Goal: Transaction & Acquisition: Purchase product/service

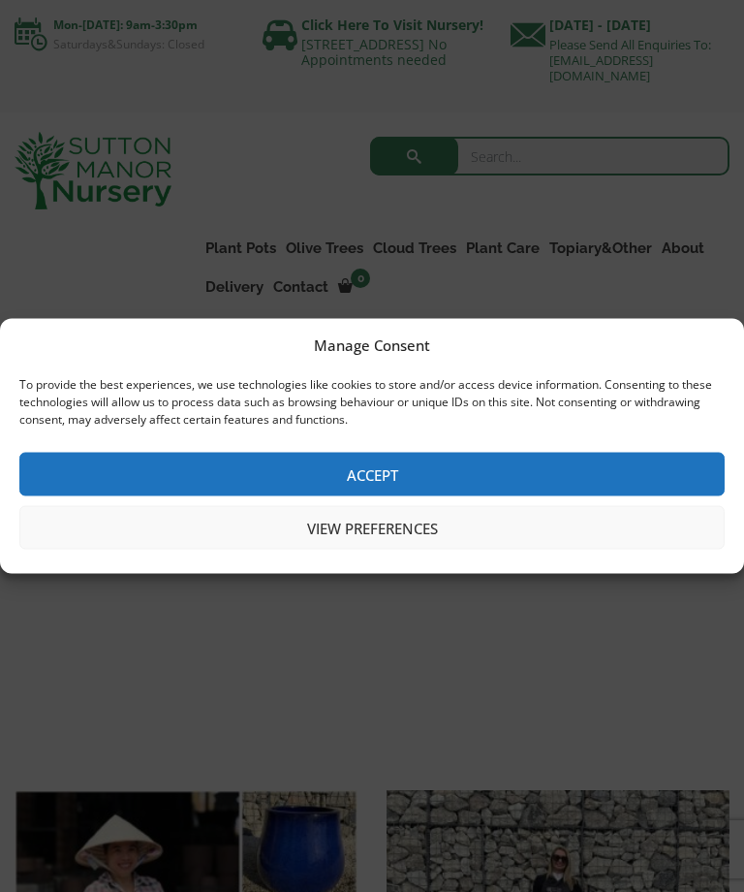
click at [403, 476] on button "Accept" at bounding box center [372, 475] width 706 height 44
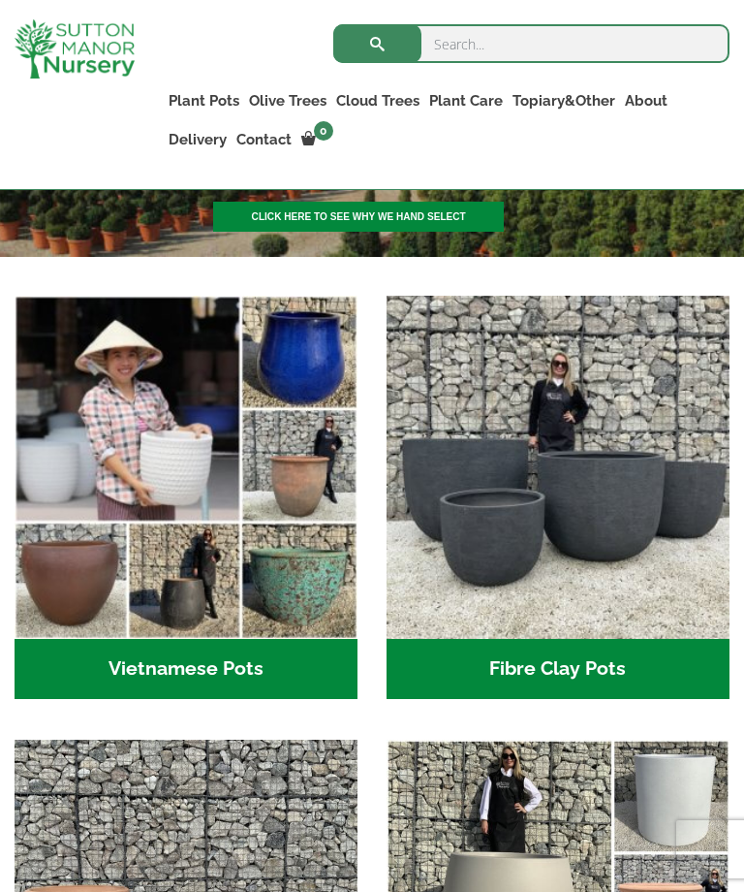
scroll to position [436, 0]
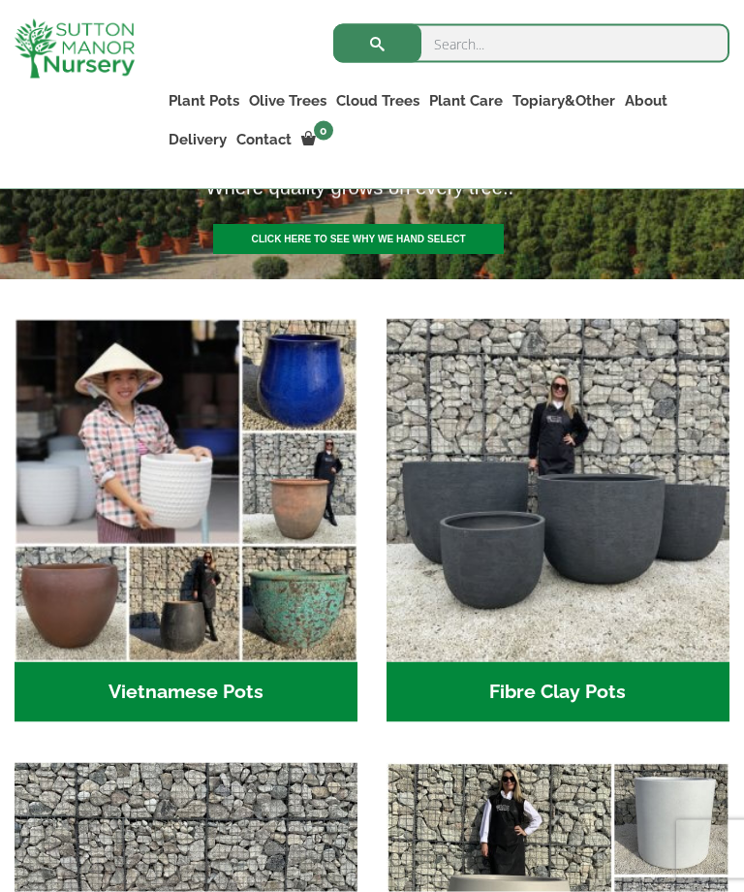
click at [208, 701] on h2 "Vietnamese Pots (55)" at bounding box center [186, 692] width 343 height 60
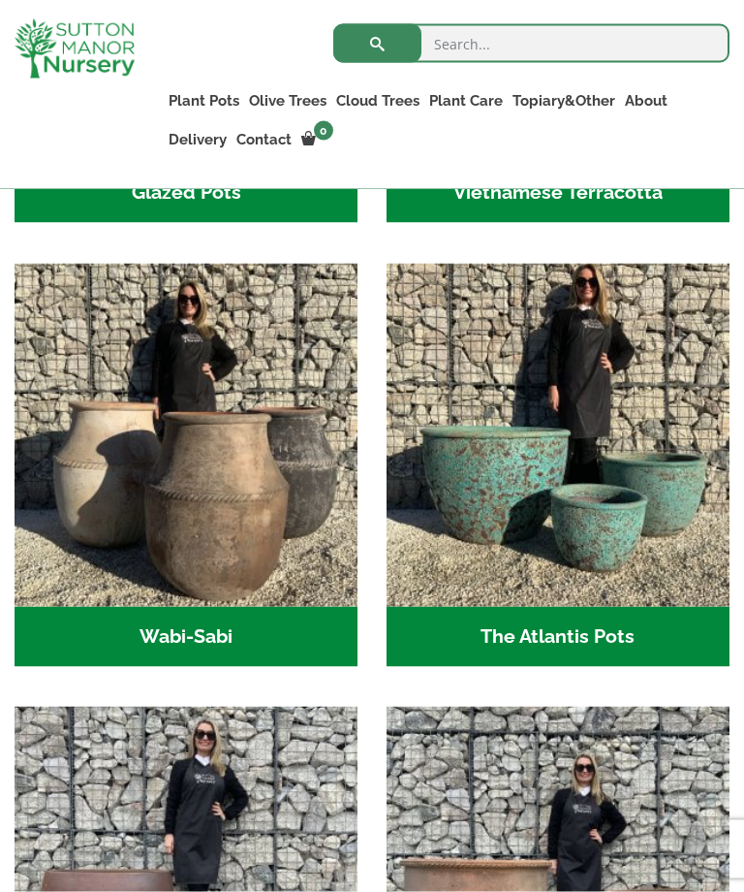
scroll to position [1028, 0]
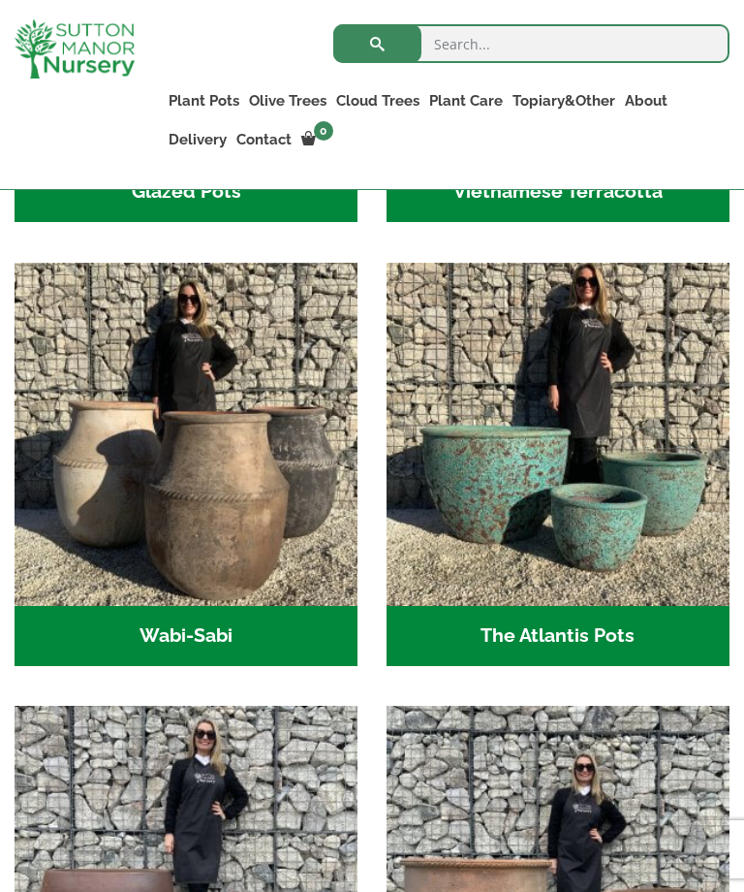
click at [642, 576] on img "Visit product category The Atlantis Pots" at bounding box center [558, 434] width 343 height 343
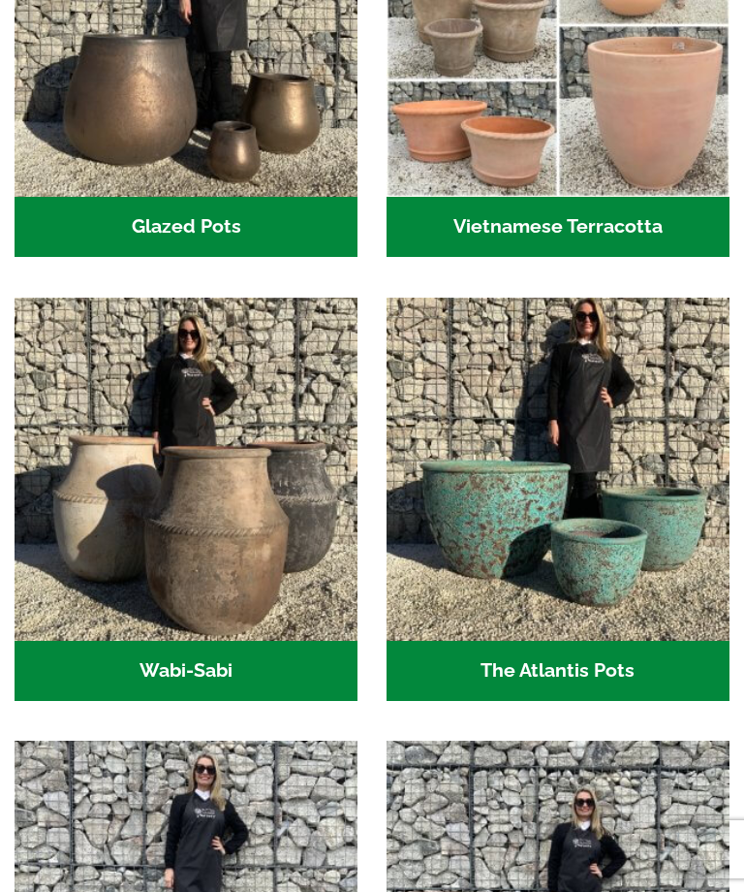
scroll to position [1086, 0]
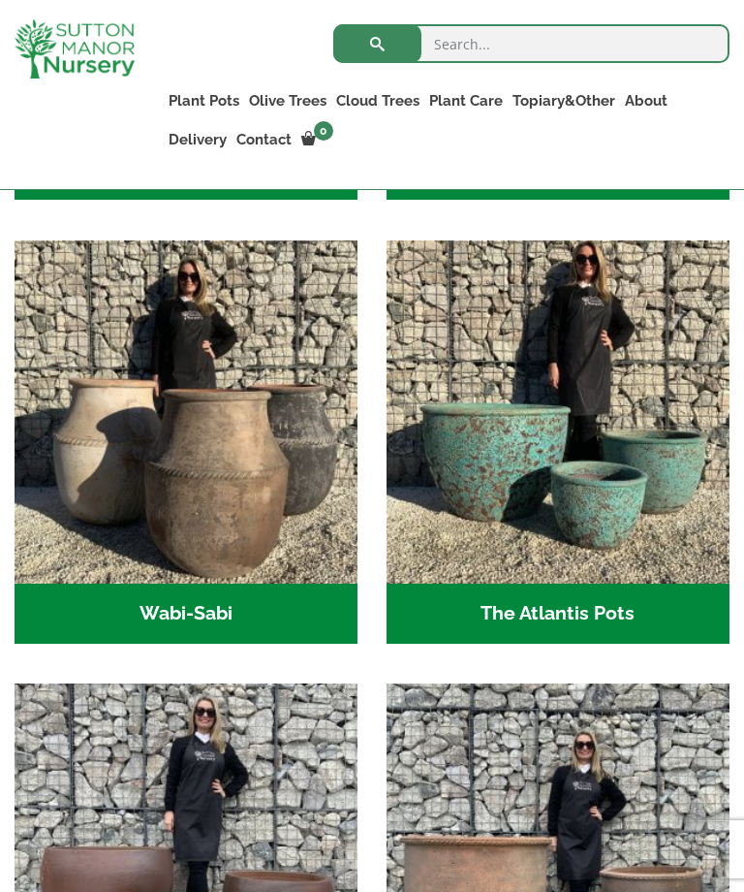
click at [206, 509] on img "Visit product category Wabi-Sabi" at bounding box center [186, 411] width 343 height 343
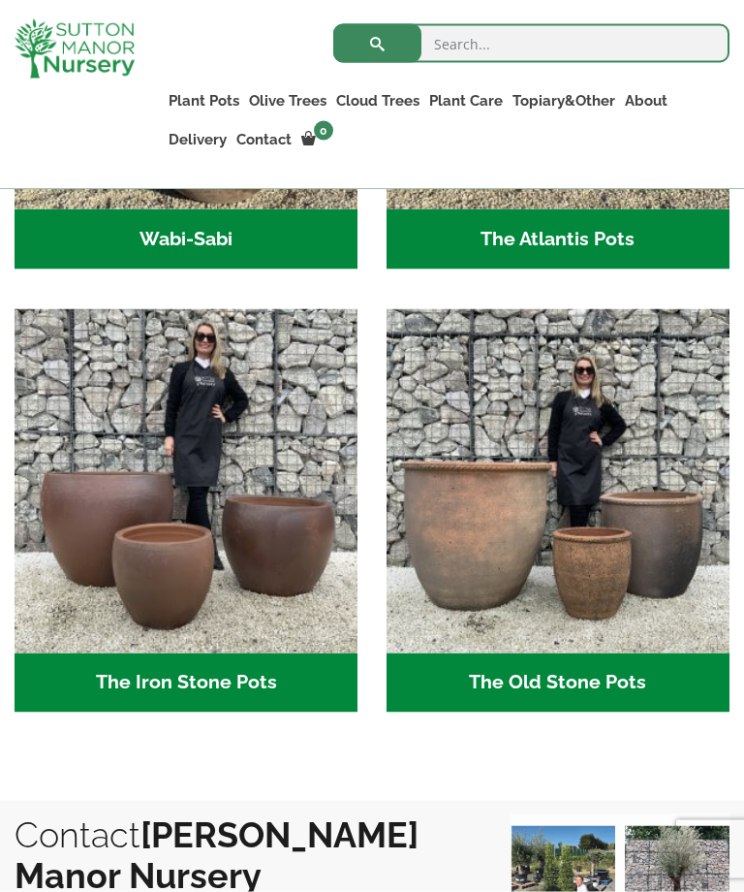
scroll to position [1428, 0]
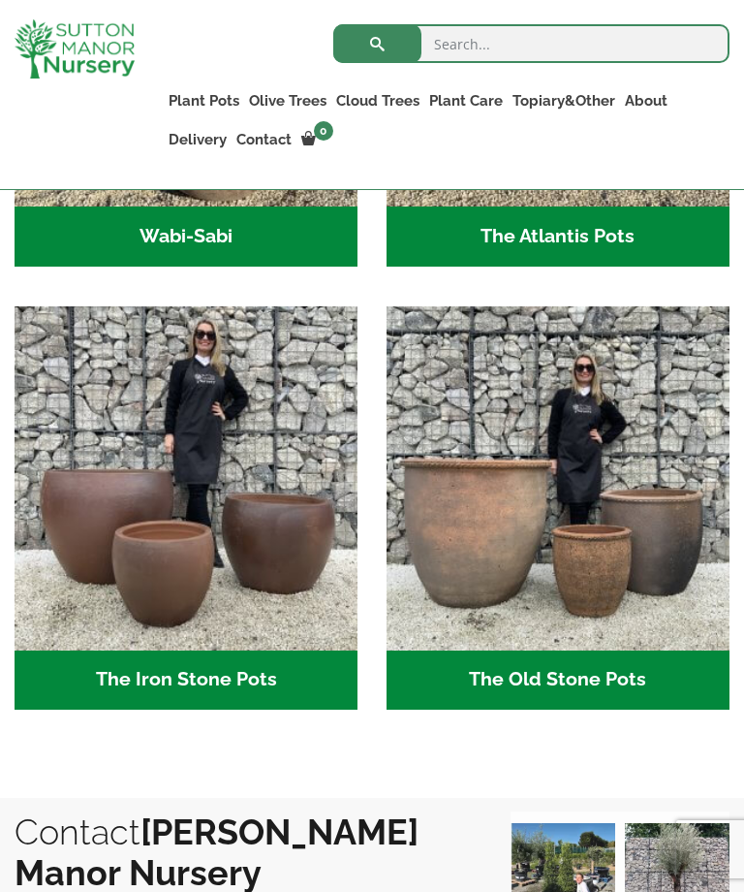
click at [534, 539] on img "Visit product category The Old Stone Pots" at bounding box center [558, 477] width 343 height 343
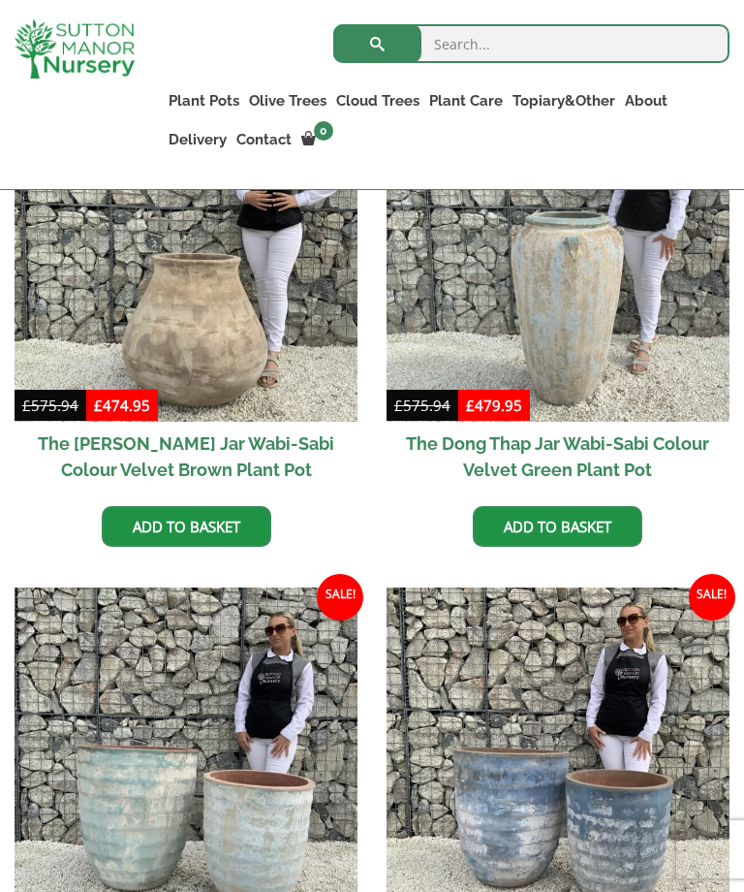
scroll to position [1609, 0]
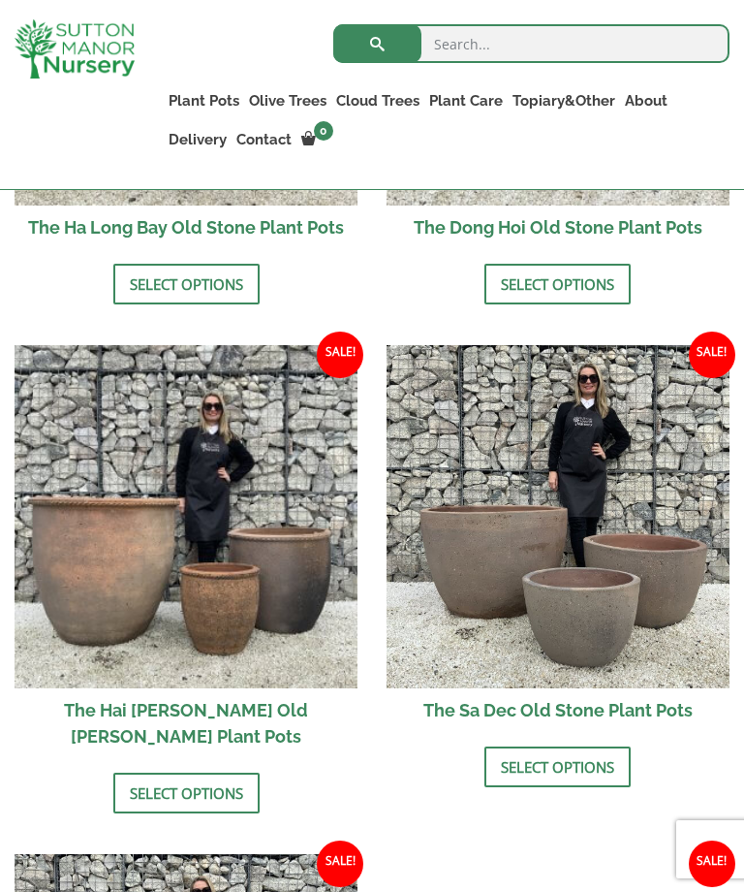
scroll to position [1068, 0]
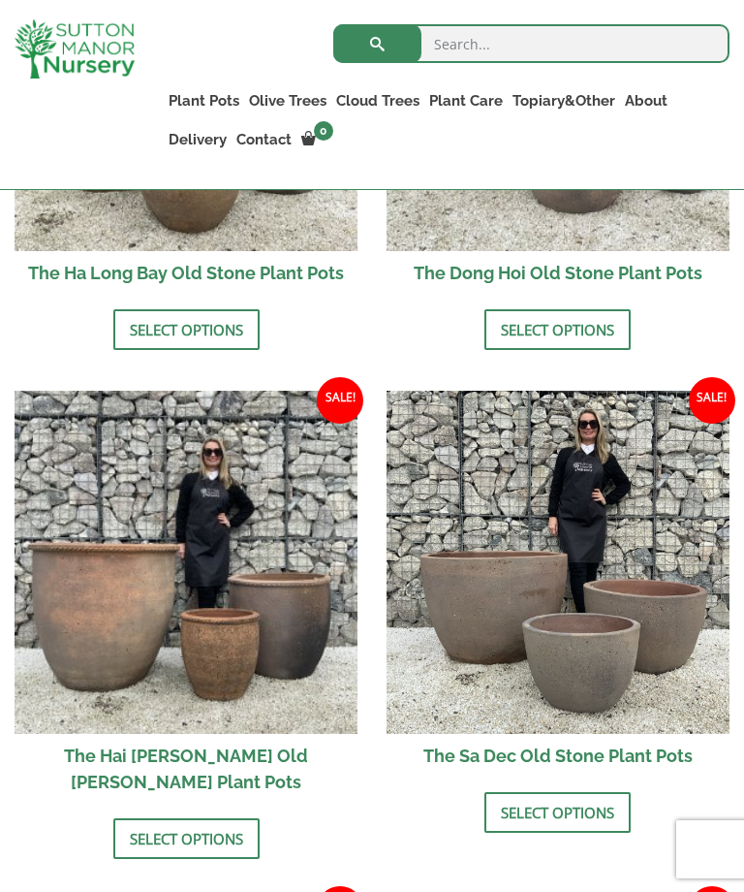
click at [198, 818] on link "Select options" at bounding box center [186, 838] width 146 height 41
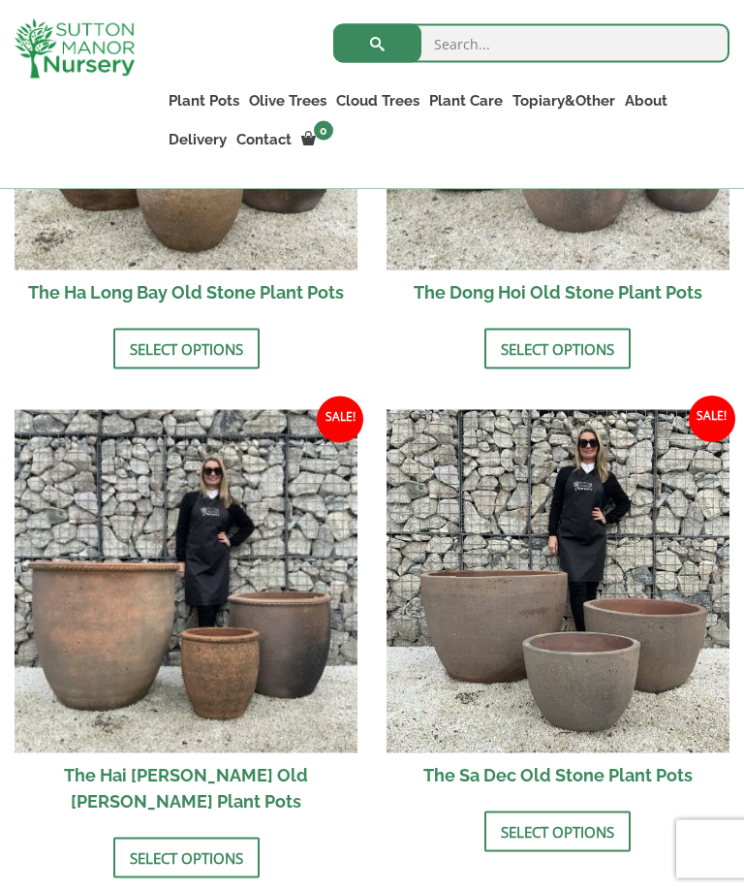
scroll to position [1051, 0]
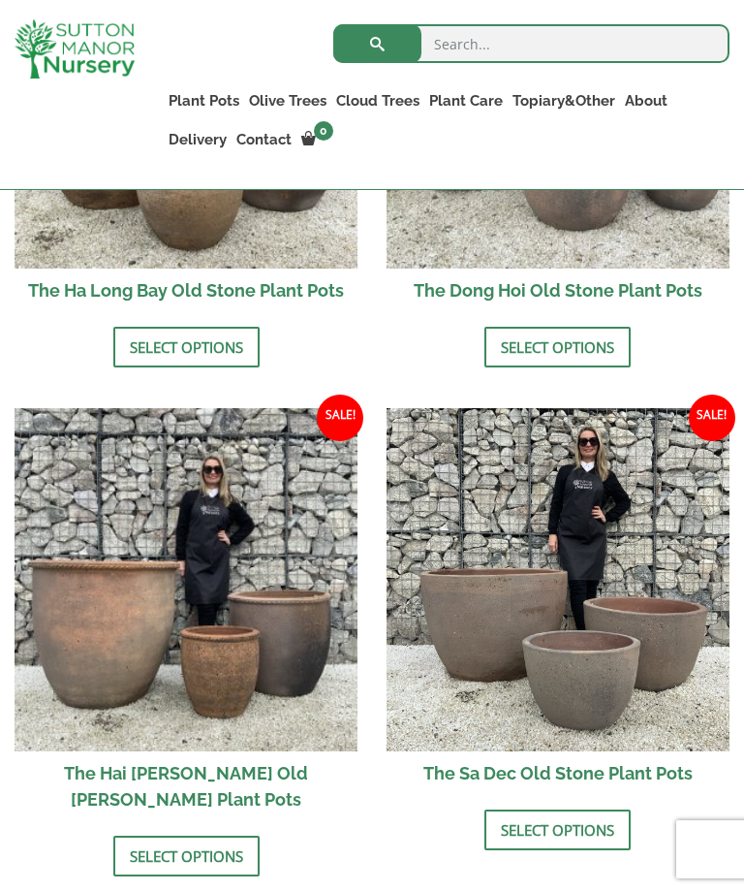
click at [249, 857] on ul "Sale! £ 305.95 - £ 571.95 £ 234.95 - £ 439.95 The Ha Long Bay Old Stone Plant P…" at bounding box center [372, 903] width 715 height 1957
click at [213, 696] on img at bounding box center [186, 579] width 343 height 343
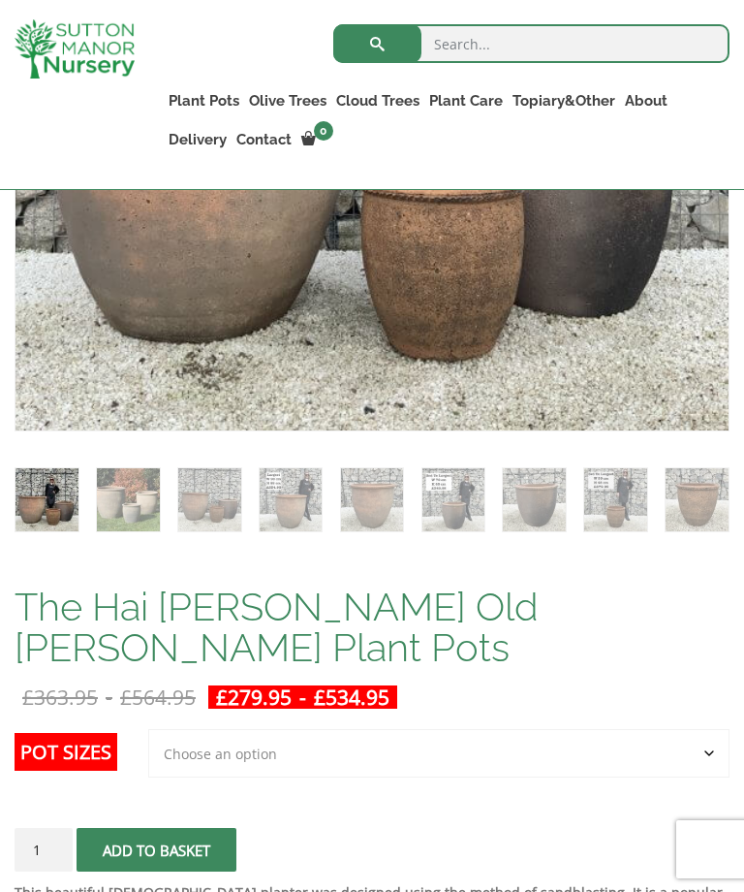
scroll to position [837, 0]
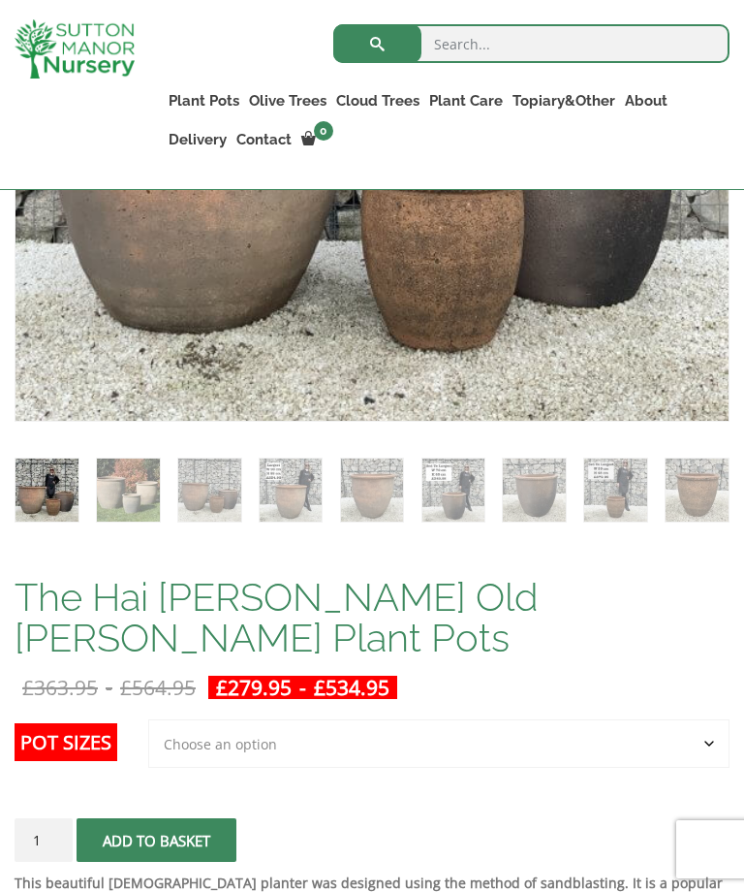
click at [248, 719] on select "Choose an option Click here to buy the 3rd to Largest Pot In The Picture Click …" at bounding box center [439, 743] width 582 height 48
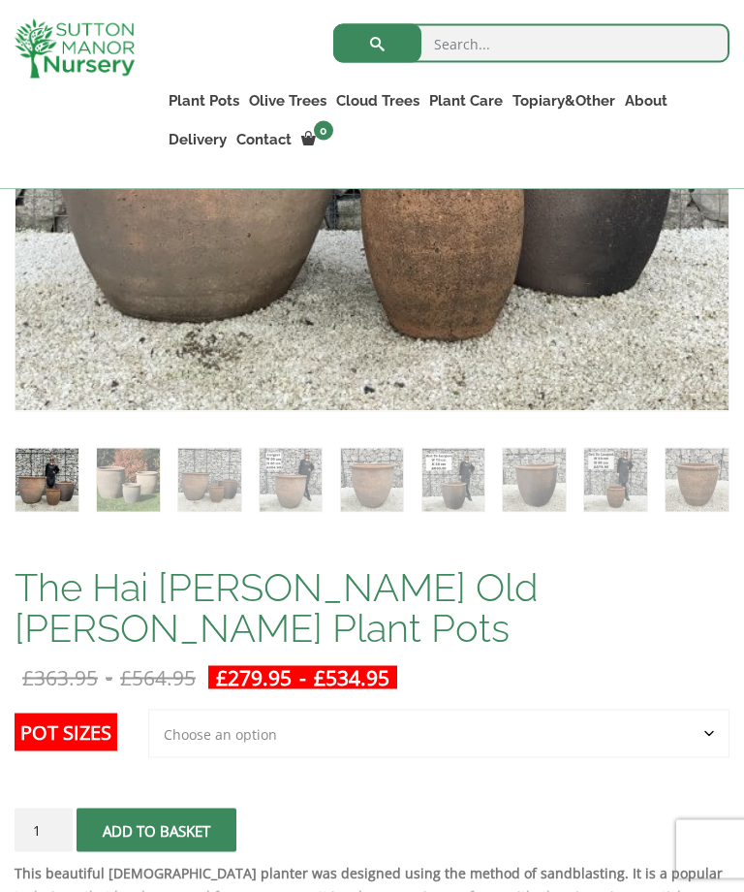
scroll to position [867, 0]
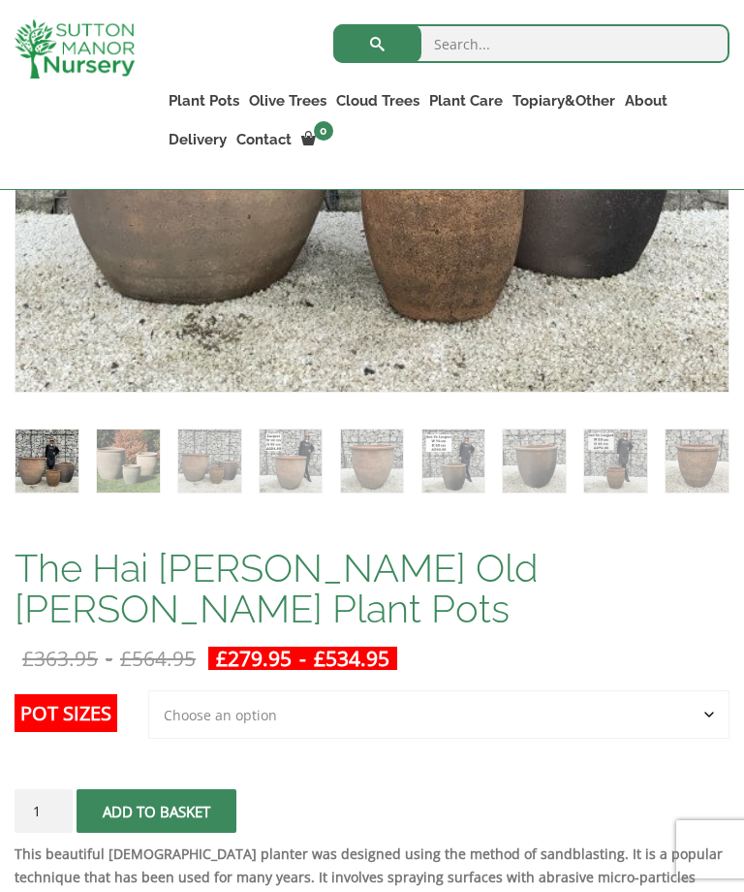
click at [284, 690] on select "Choose an option Click here to buy the 3rd to Largest Pot In The Picture Click …" at bounding box center [439, 714] width 582 height 48
select select "Click here to buy the 3rd to Largest Pot In The Picture"
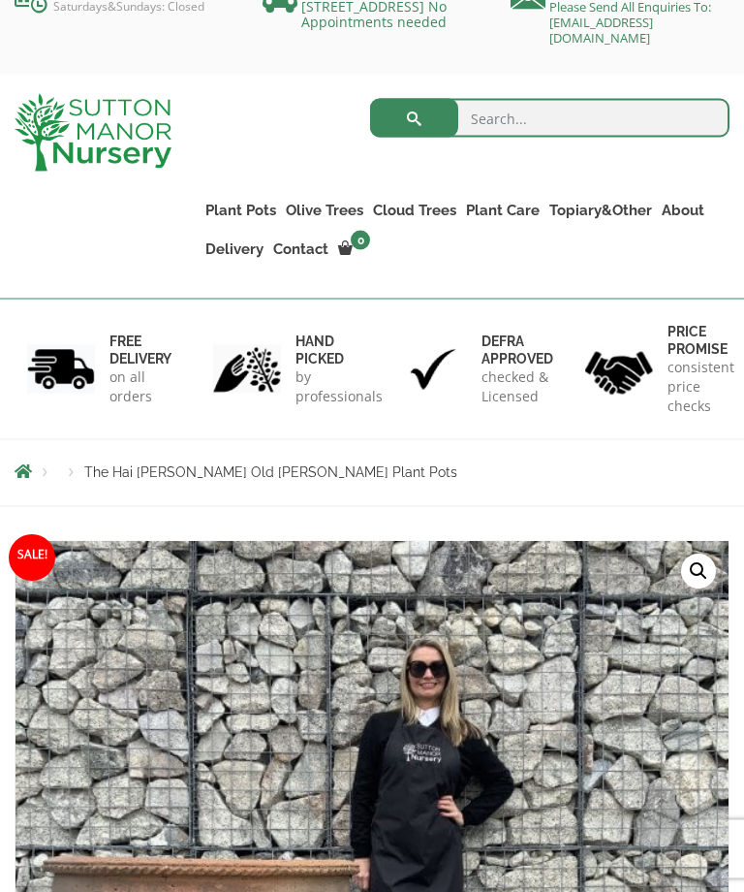
scroll to position [28, 0]
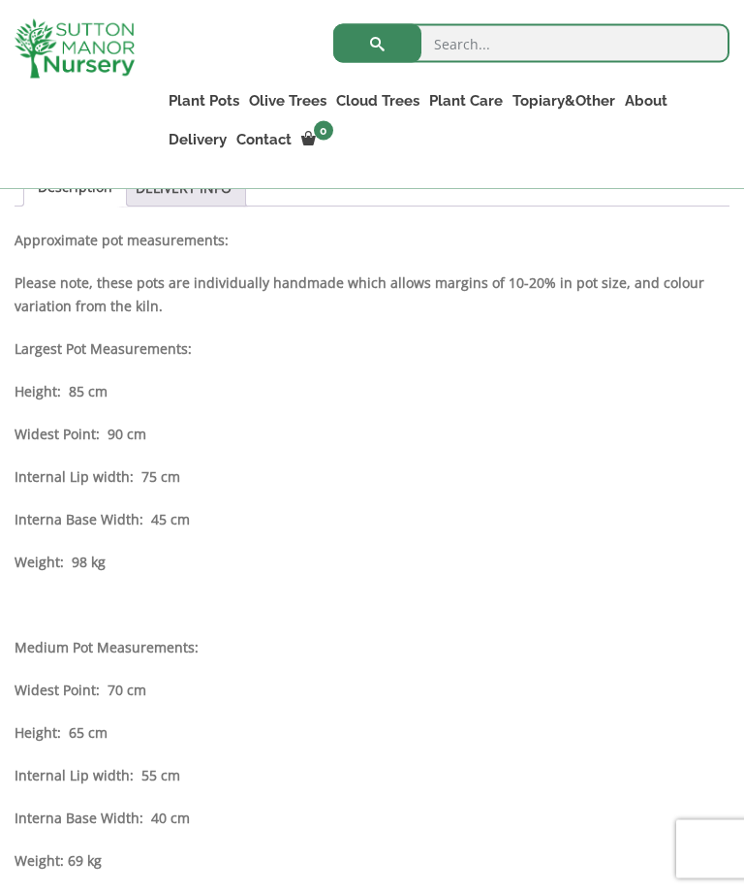
scroll to position [1721, 0]
click at [138, 638] on strong "Medium Pot Measurements:" at bounding box center [107, 647] width 184 height 18
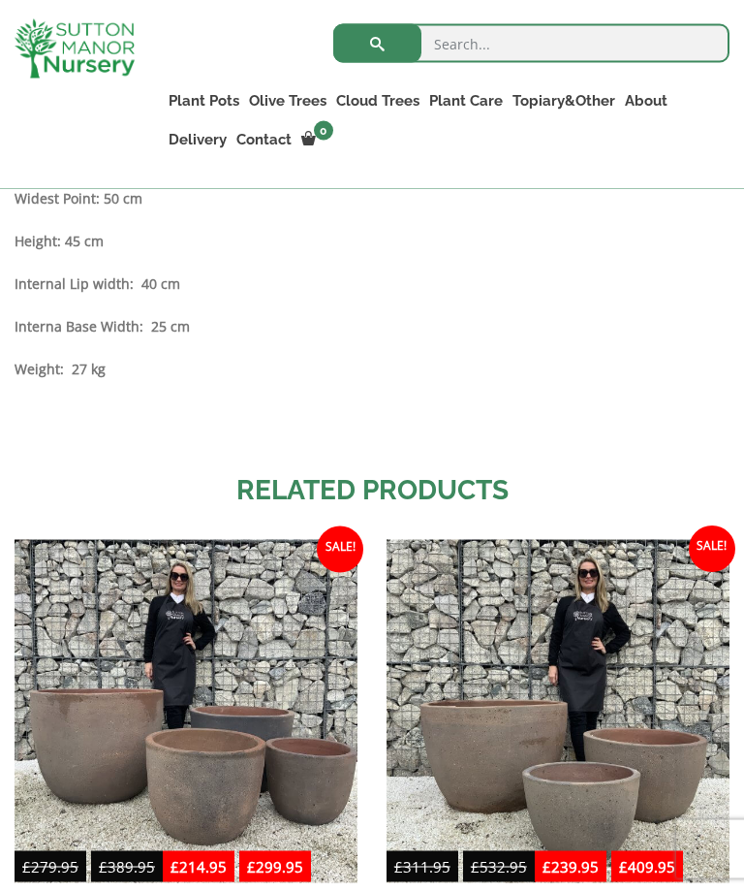
scroll to position [2512, 0]
click at [655, 567] on img at bounding box center [558, 710] width 343 height 343
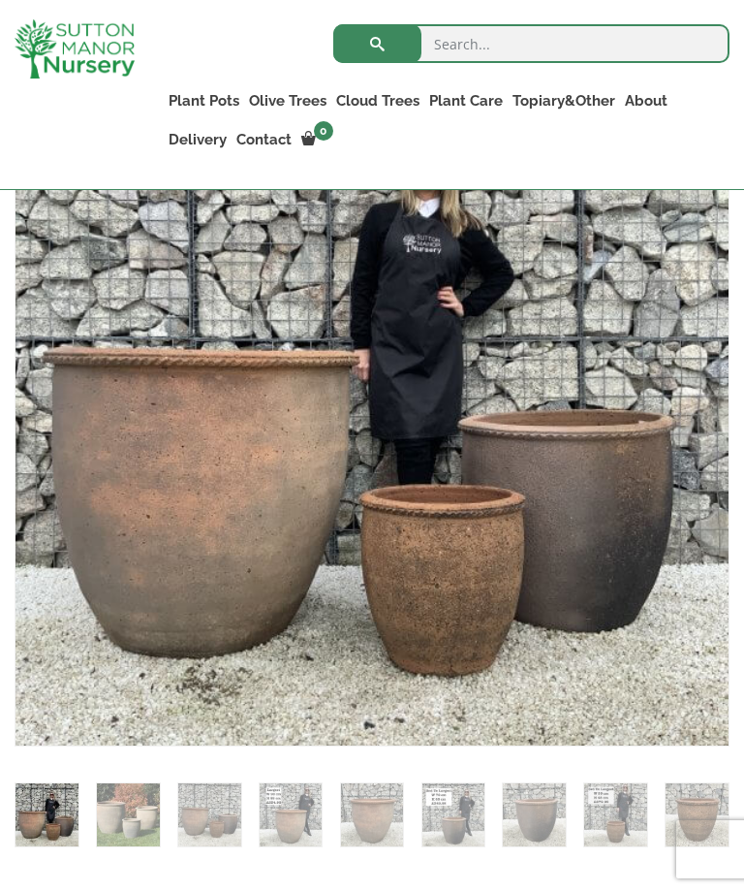
scroll to position [511, 0]
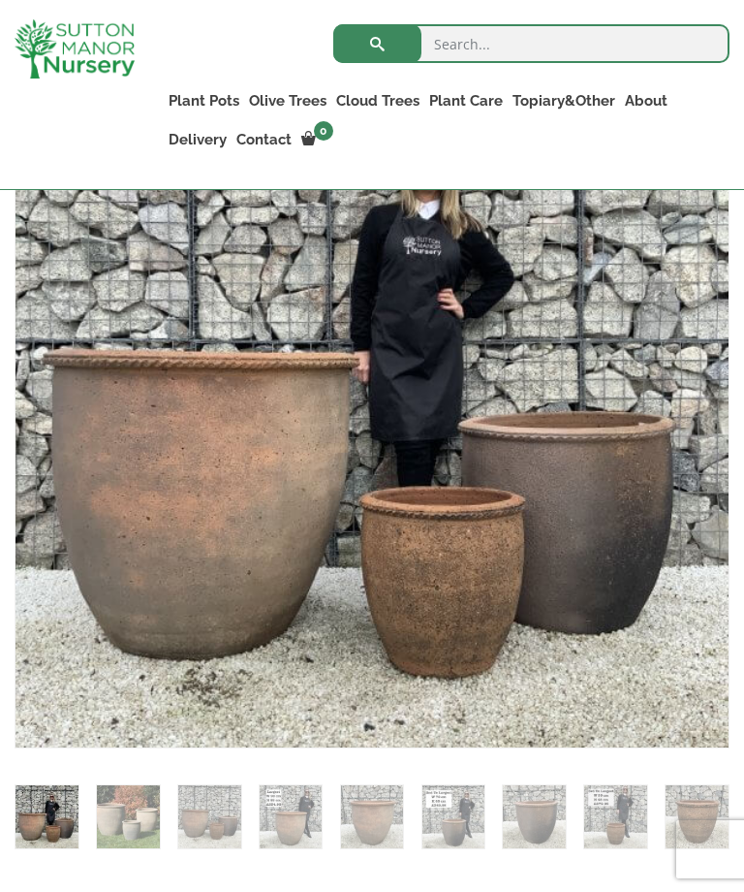
click at [656, 505] on img at bounding box center [500, 518] width 969 height 969
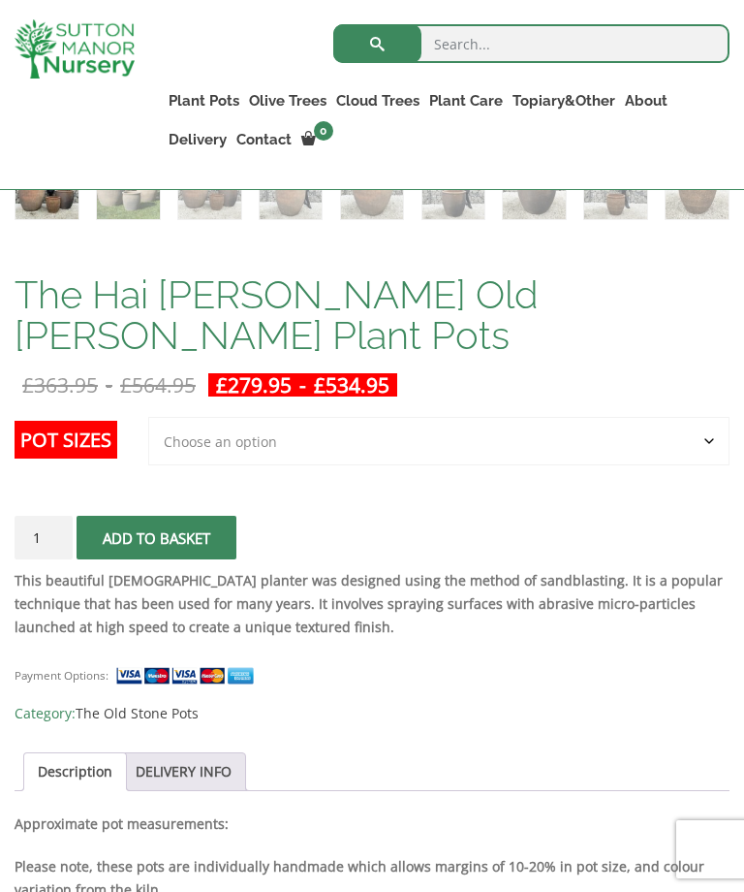
scroll to position [1133, 0]
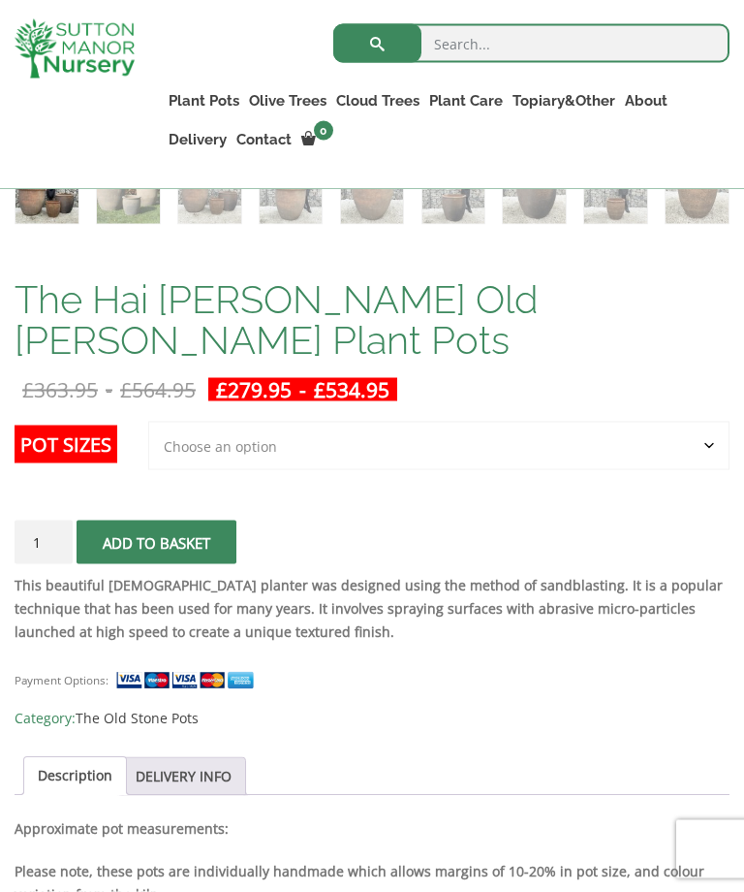
click at [274, 422] on select "Choose an option Click here to buy the 3rd to Largest Pot In The Picture Click …" at bounding box center [439, 446] width 582 height 48
select select "Click here to buy the 2nd to Largest Pot In The Picture"
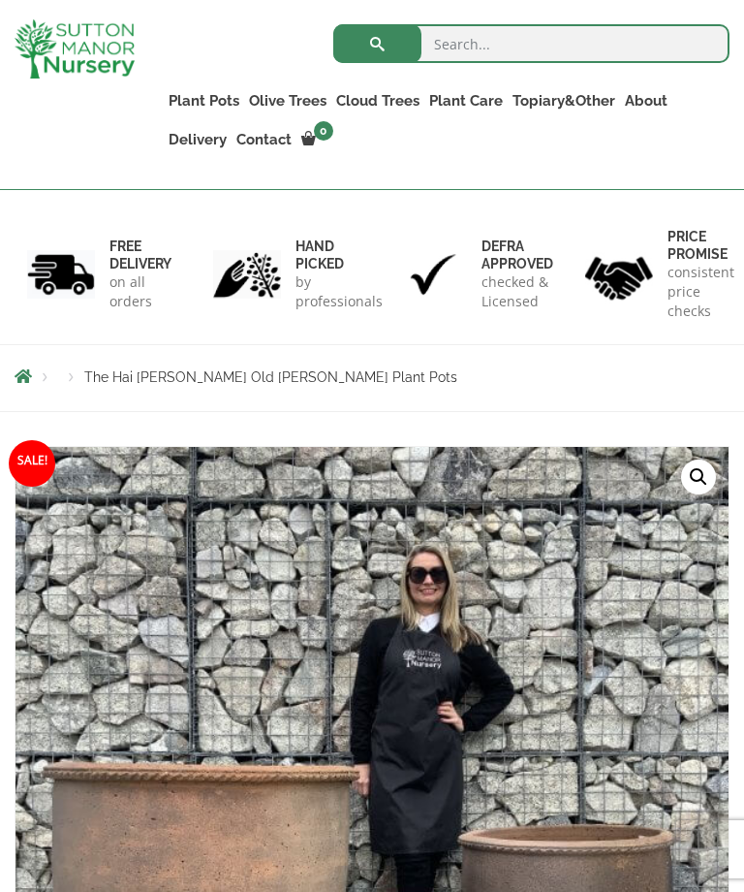
scroll to position [0, 0]
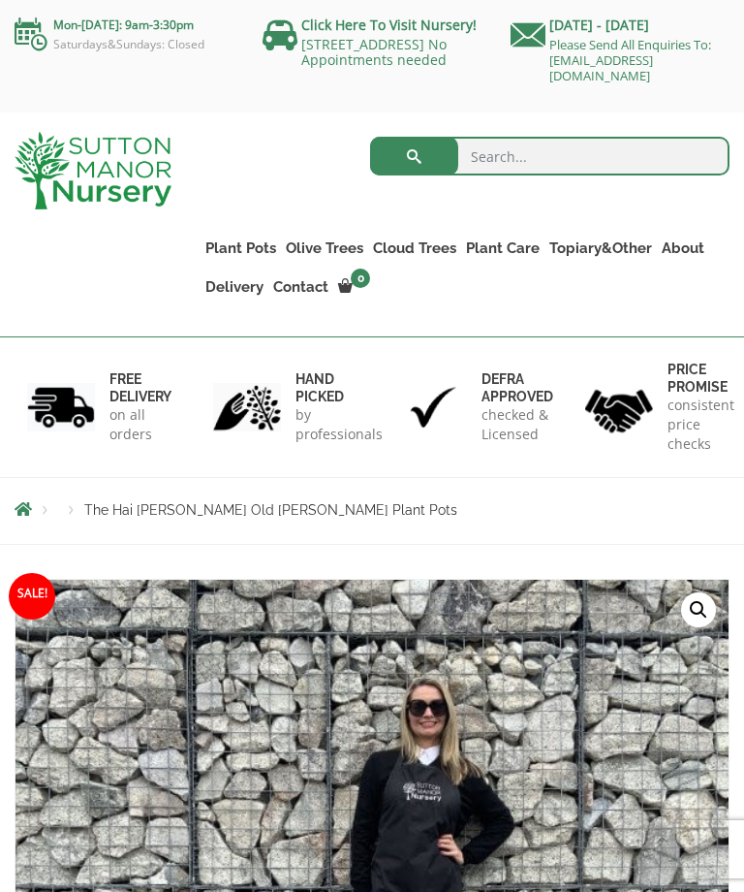
click at [1, 112] on div "Mon-Friday: 9am-3:30pm Saturdays&Sundays: Closed Click Here To Visit Nursery! D…" at bounding box center [372, 56] width 744 height 112
click at [507, 170] on input "search" at bounding box center [550, 156] width 360 height 39
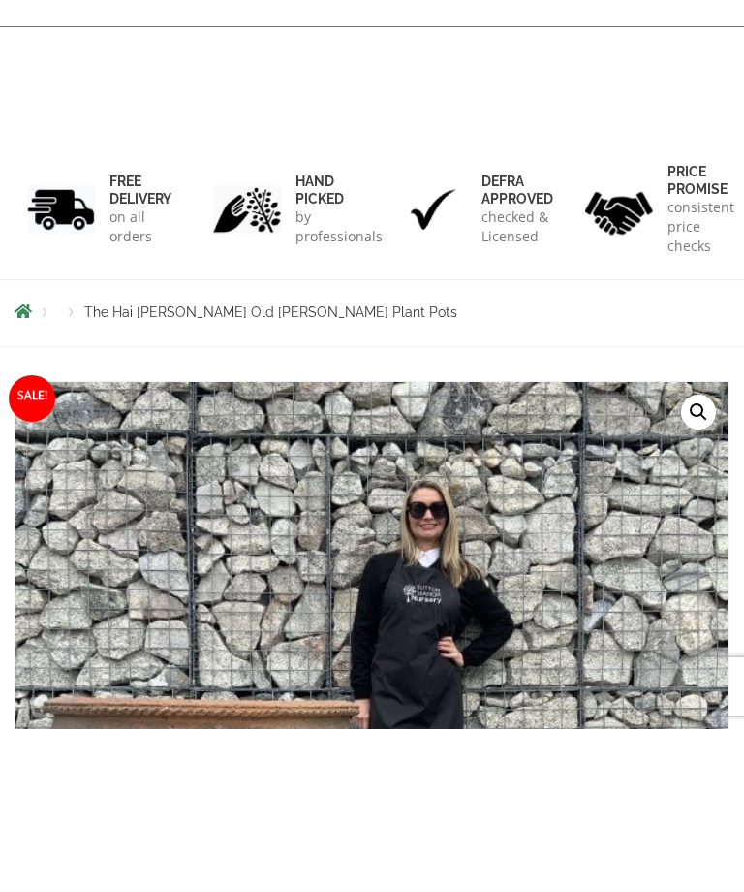
click at [247, 467] on span "The Hai [PERSON_NAME] Old [PERSON_NAME] Plant Pots" at bounding box center [270, 475] width 373 height 16
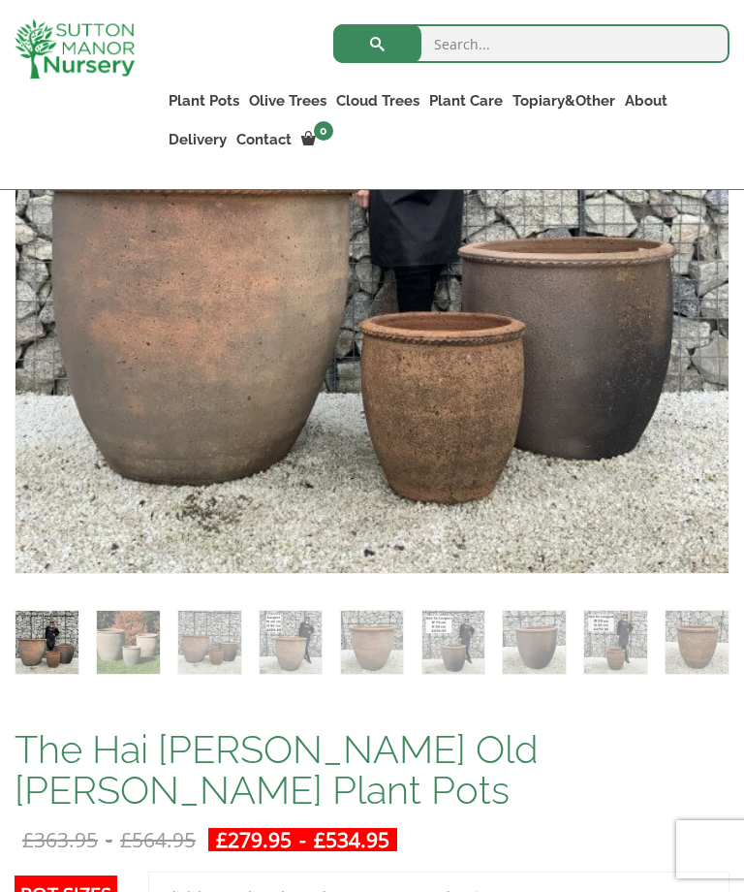
scroll to position [699, 0]
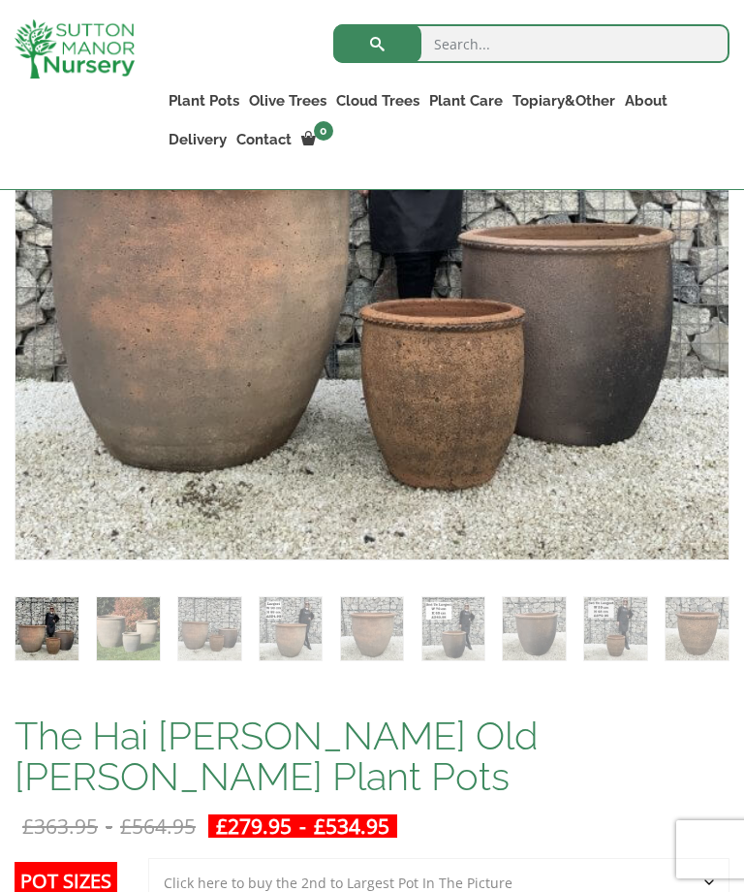
click at [717, 861] on select "Choose an option Click here to buy the 3rd to Largest Pot In The Picture Click …" at bounding box center [439, 882] width 582 height 48
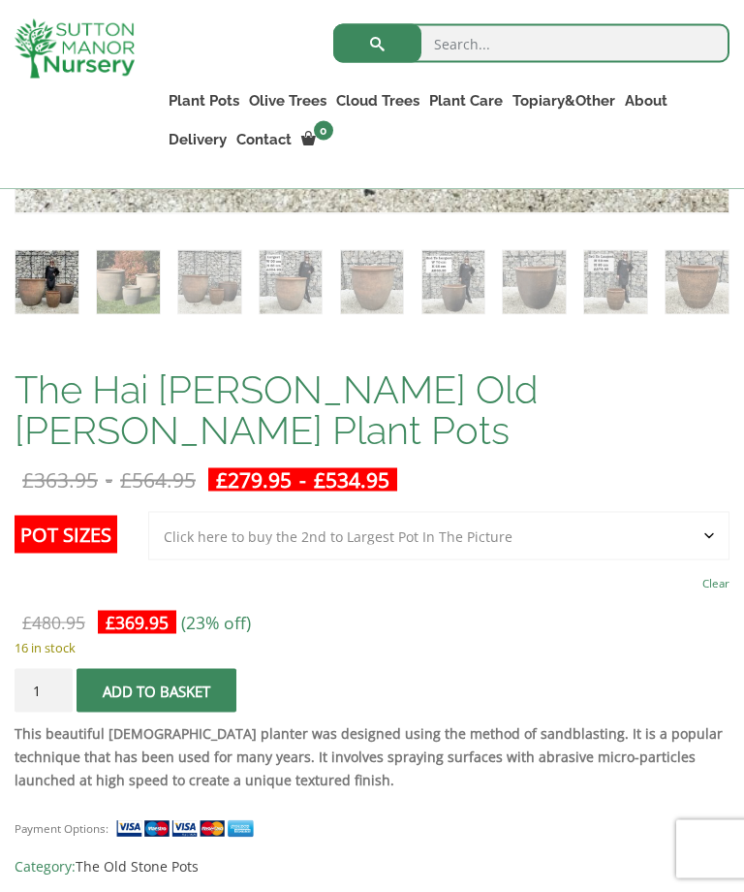
scroll to position [1045, 0]
click at [42, 669] on input "1" at bounding box center [44, 691] width 58 height 44
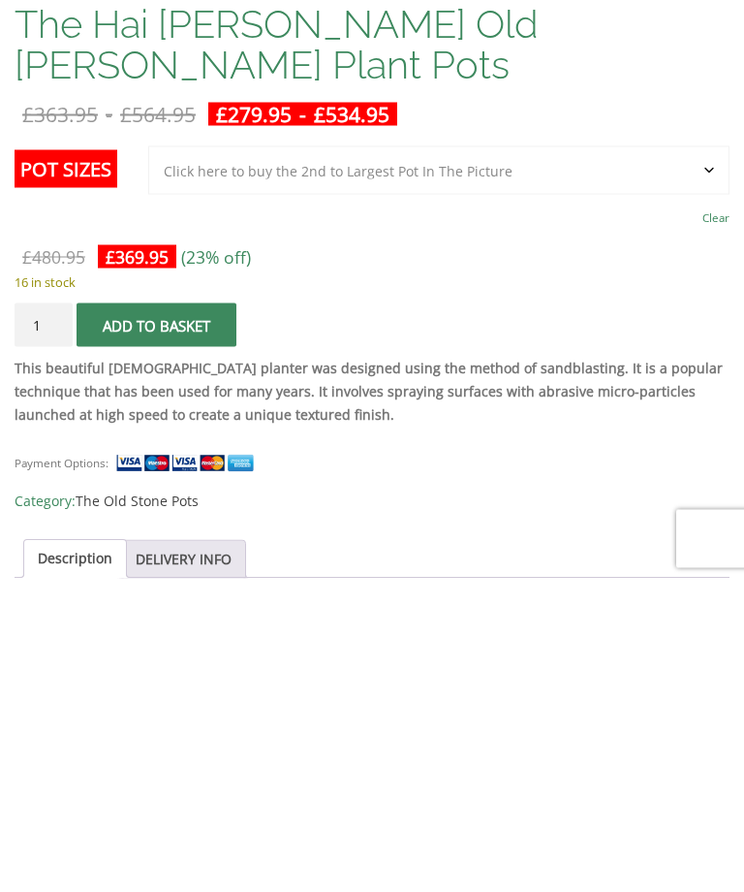
click at [56, 614] on input "1" at bounding box center [44, 636] width 58 height 44
type input "3"
click at [183, 614] on button "Add to basket" at bounding box center [157, 636] width 160 height 44
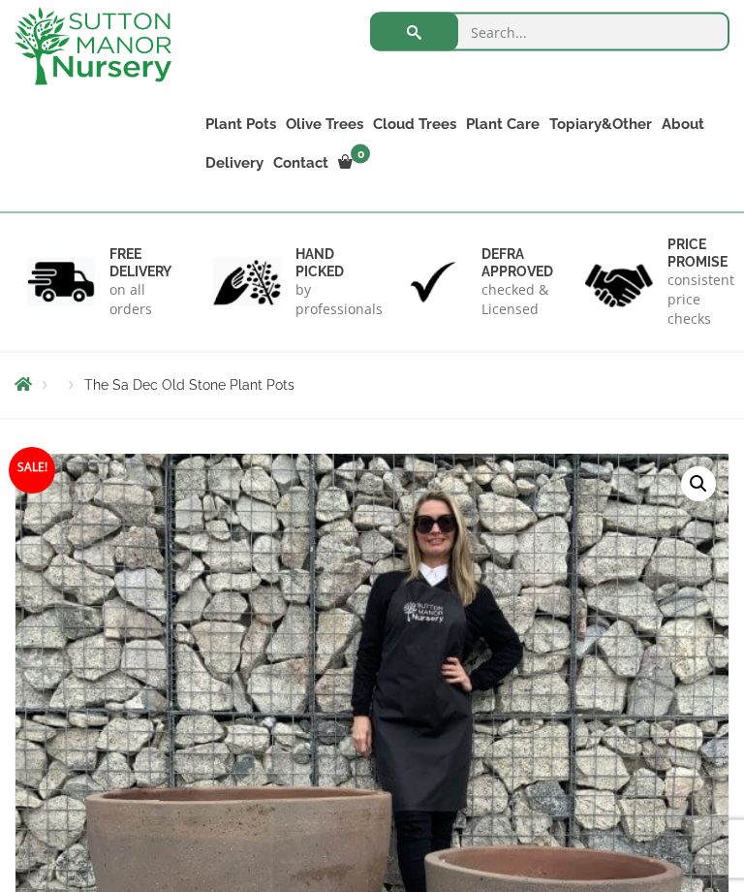
scroll to position [72, 0]
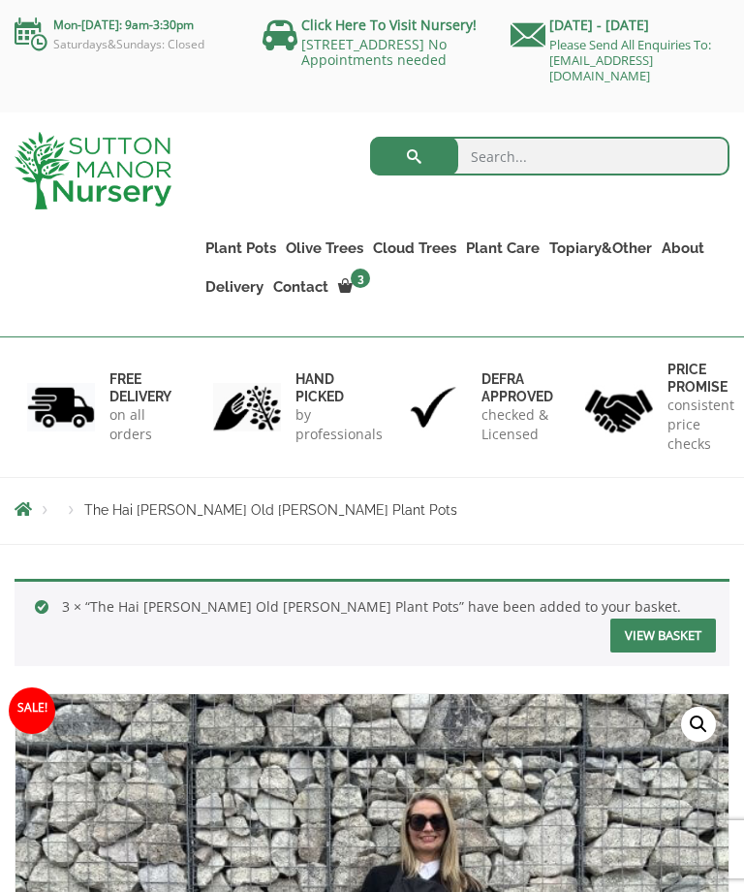
click at [649, 622] on link "View basket" at bounding box center [664, 635] width 106 height 34
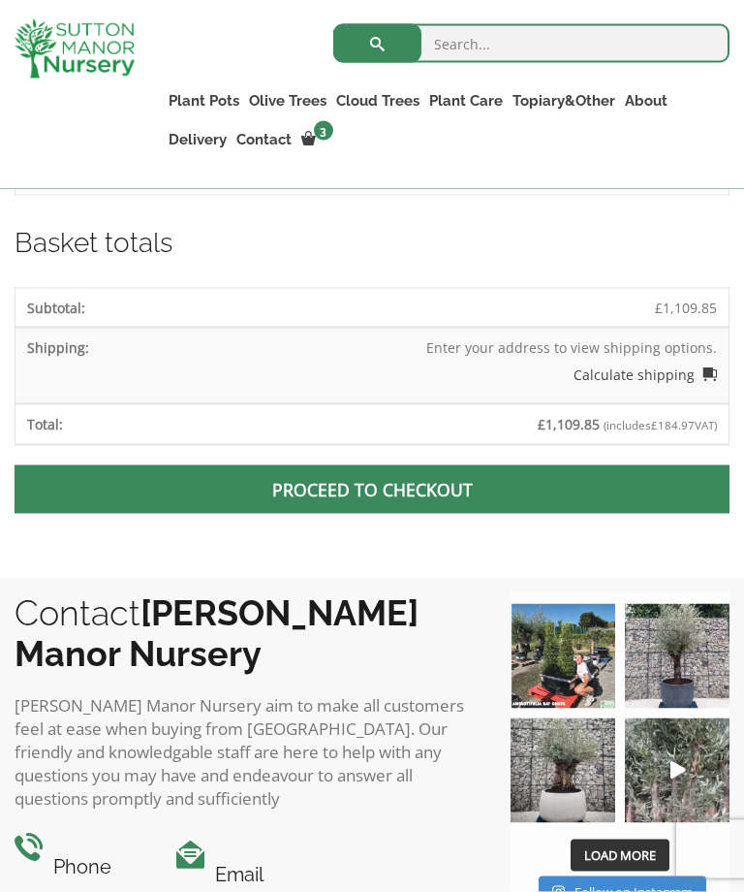
scroll to position [954, 0]
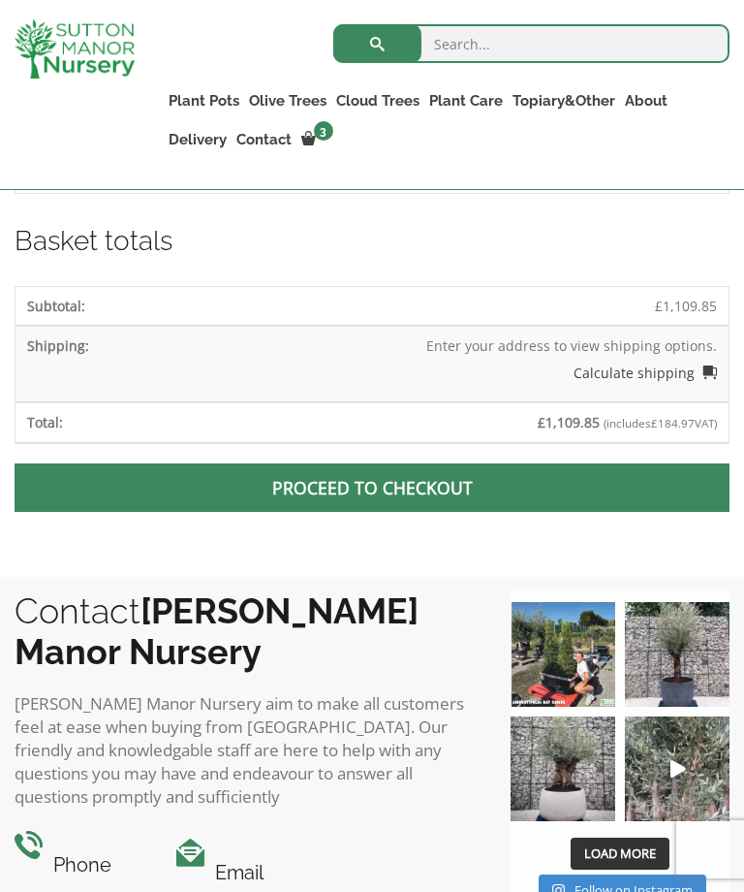
click at [434, 481] on link "Proceed to checkout" at bounding box center [372, 487] width 715 height 48
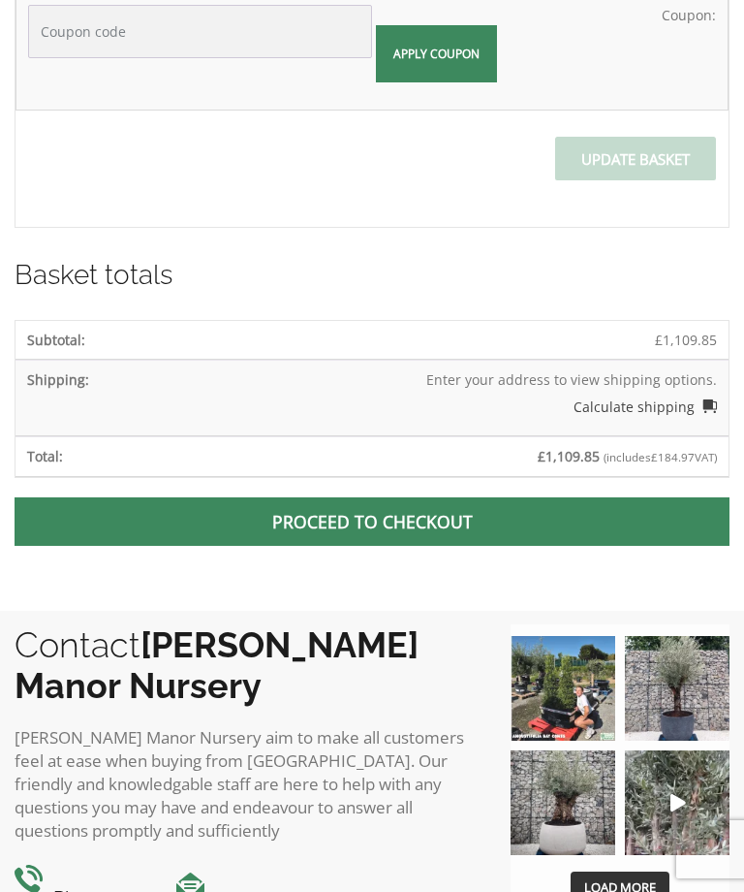
scroll to position [1011, 0]
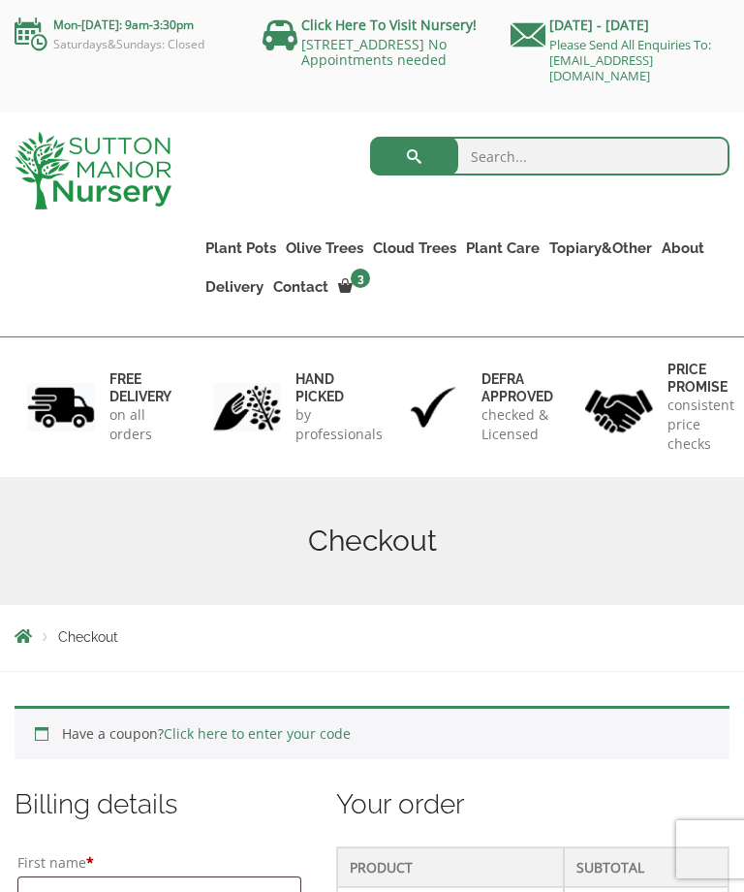
click at [1, 110] on div "Mon-[DATE]: 9am-3:30pm Saturdays&Sundays: Closed Click Here To Visit Nursery! […" at bounding box center [372, 56] width 744 height 112
